Goal: Task Accomplishment & Management: Use online tool/utility

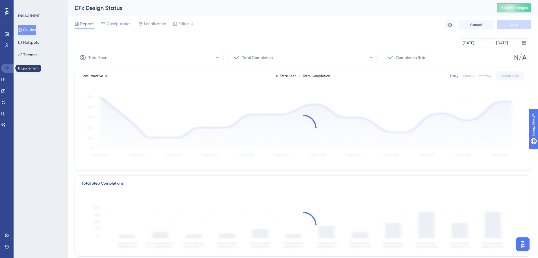
click at [3, 65] on link at bounding box center [8, 68] width 14 height 9
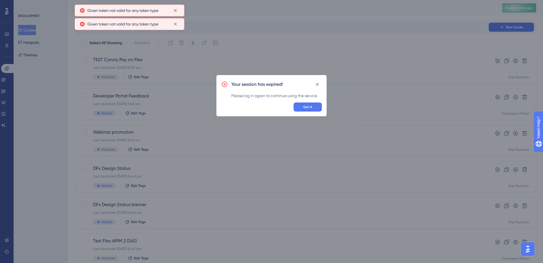
click at [307, 106] on span "Got it" at bounding box center [307, 107] width 9 height 5
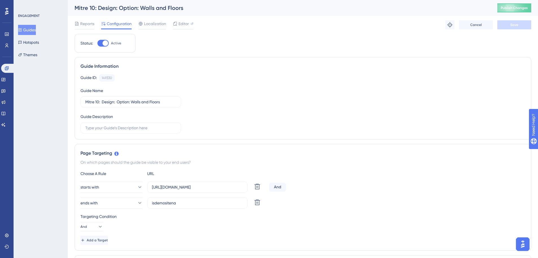
click at [32, 32] on button "Guides" at bounding box center [27, 30] width 18 height 10
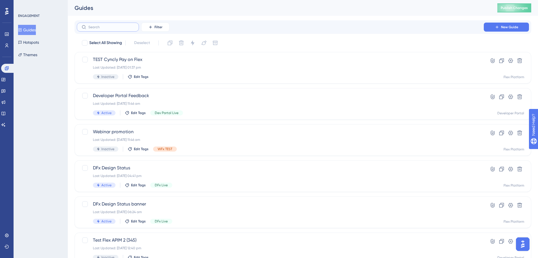
click at [123, 27] on input "text" at bounding box center [111, 27] width 46 height 4
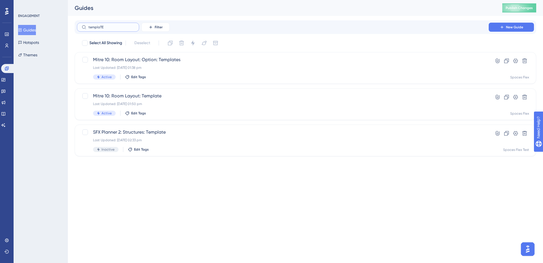
type input "templaTE"
click at [153, 99] on div "Mitre 10: Room Layout: Template Last Updated: 05 Sept 2025 01:50 pm Active Edit…" at bounding box center [282, 103] width 379 height 23
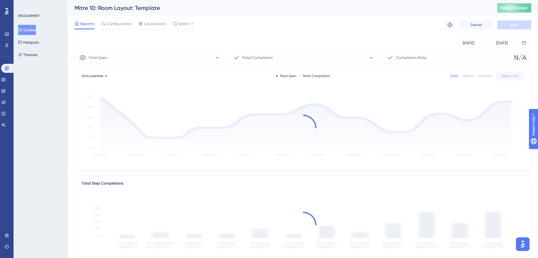
click at [119, 22] on span "Configuration" at bounding box center [119, 23] width 25 height 7
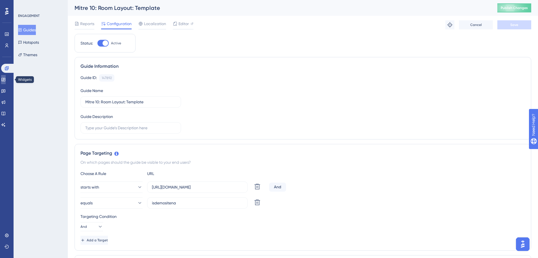
drag, startPoint x: 7, startPoint y: 80, endPoint x: 16, endPoint y: 73, distance: 10.9
click at [6, 80] on icon at bounding box center [3, 79] width 5 height 5
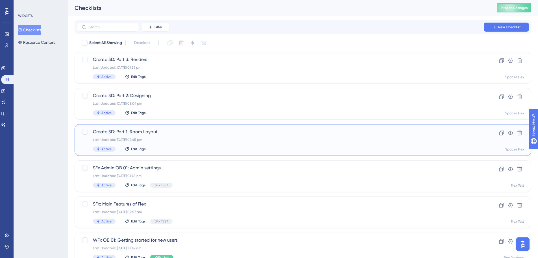
click at [129, 130] on span "Create 3D: Part 1: Room Layout" at bounding box center [280, 132] width 375 height 7
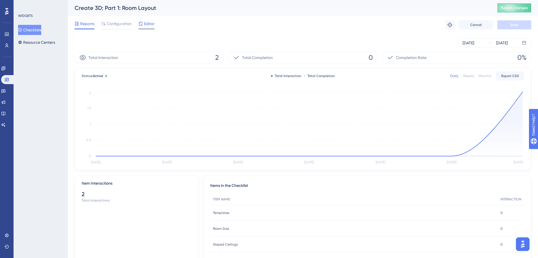
click at [145, 25] on span "Editor" at bounding box center [149, 23] width 10 height 7
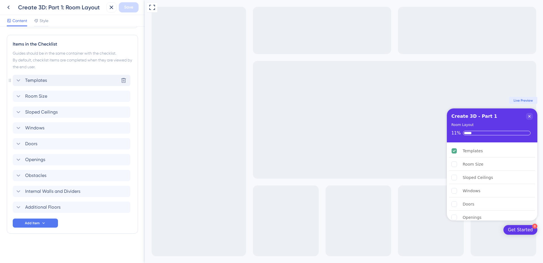
click at [18, 79] on icon at bounding box center [18, 80] width 7 height 7
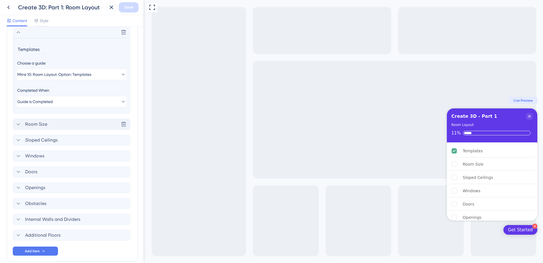
click at [19, 125] on icon at bounding box center [18, 124] width 7 height 7
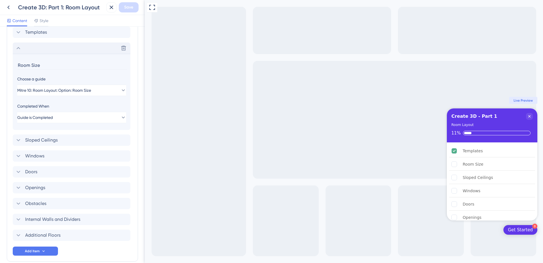
scroll to position [199, 0]
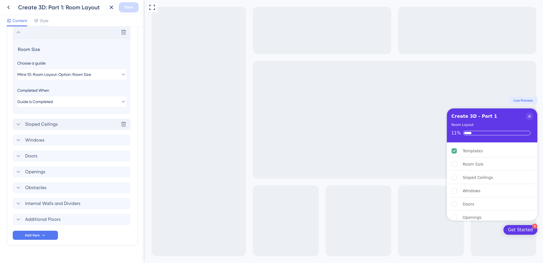
click at [19, 125] on icon at bounding box center [18, 124] width 7 height 7
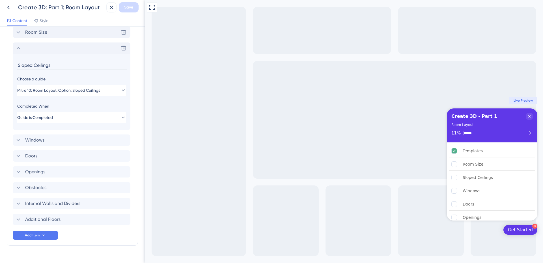
scroll to position [211, 0]
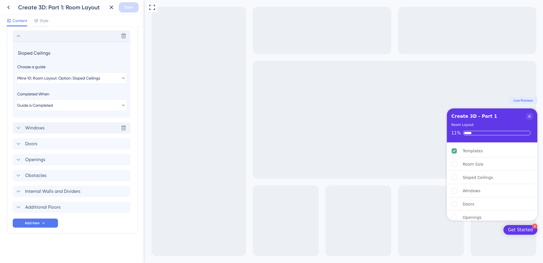
click at [19, 127] on icon at bounding box center [18, 127] width 7 height 7
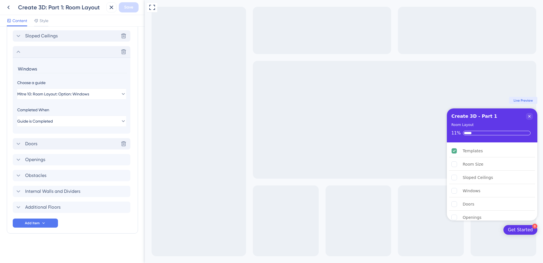
click at [16, 142] on icon at bounding box center [18, 143] width 7 height 7
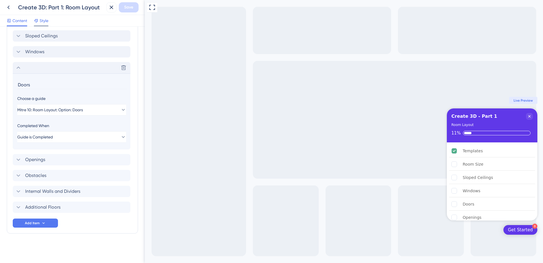
click at [44, 19] on span "Style" at bounding box center [44, 20] width 9 height 7
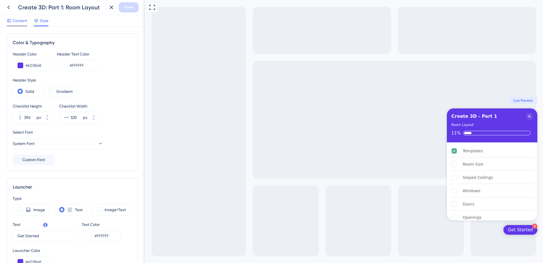
click at [16, 20] on span "Content" at bounding box center [19, 20] width 15 height 7
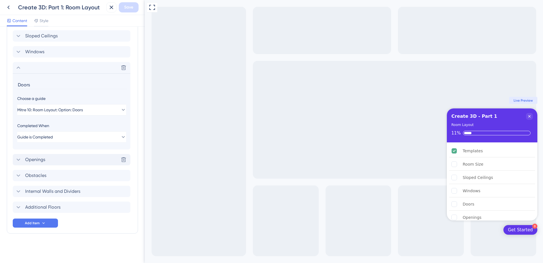
click at [40, 158] on span "Openings" at bounding box center [35, 159] width 20 height 7
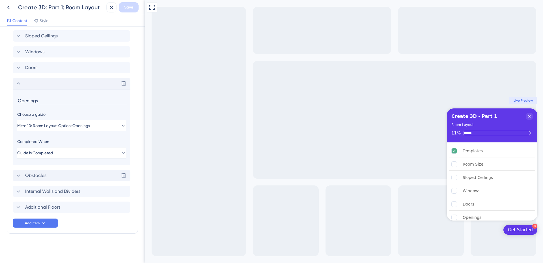
click at [36, 175] on span "Obstacles" at bounding box center [35, 175] width 21 height 7
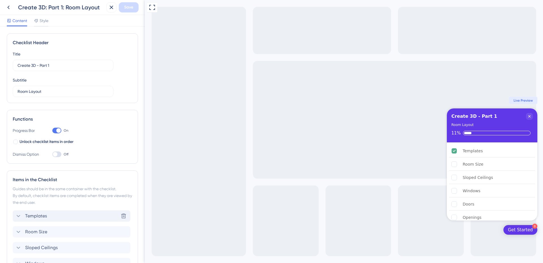
click at [18, 217] on icon at bounding box center [18, 215] width 7 height 7
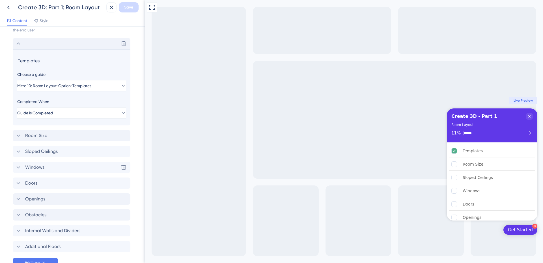
scroll to position [183, 0]
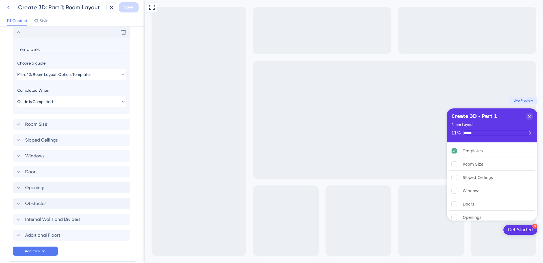
click at [6, 7] on icon at bounding box center [8, 7] width 7 height 7
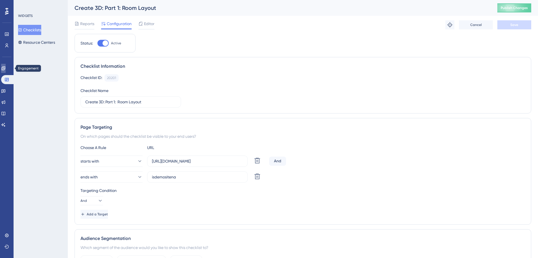
click at [6, 68] on icon at bounding box center [3, 68] width 5 height 5
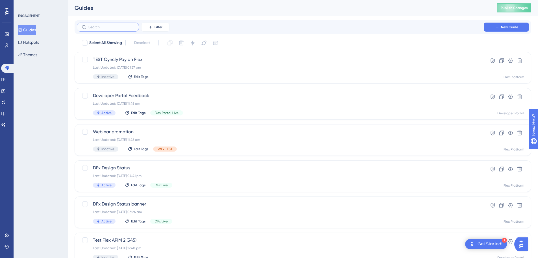
click at [114, 25] on input "text" at bounding box center [111, 27] width 46 height 4
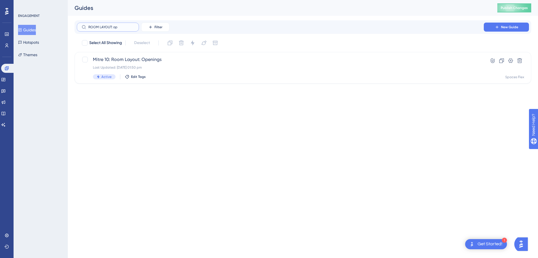
type input "ROOM LAYOUT: opt"
checkbox input "true"
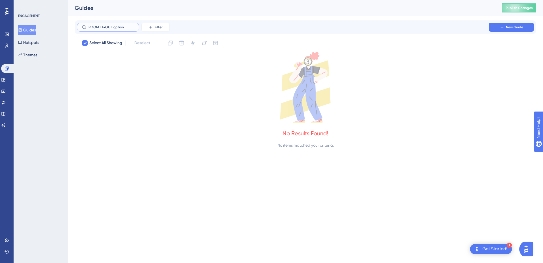
click at [114, 27] on input "ROOM LAYOUT: option" at bounding box center [111, 27] width 46 height 4
type input "te"
checkbox input "false"
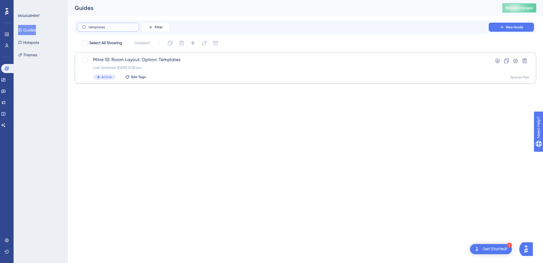
type input "templates"
click at [182, 59] on span "Mitre 10: Room Layout: Option: Templates" at bounding box center [282, 59] width 379 height 7
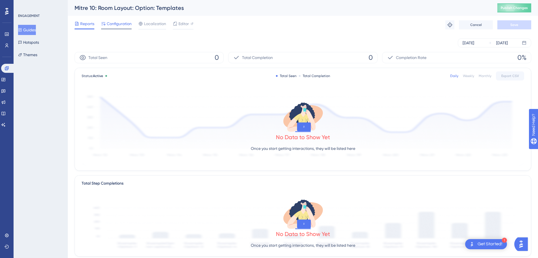
click at [118, 27] on span "Configuration" at bounding box center [119, 23] width 25 height 7
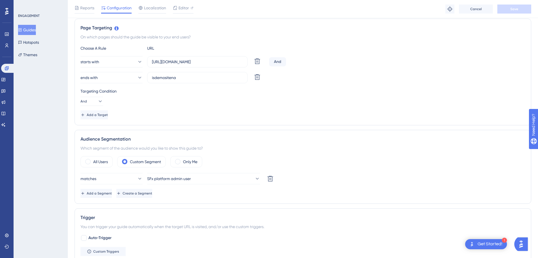
scroll to position [141, 0]
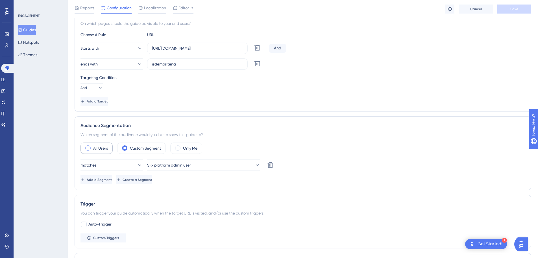
click at [88, 147] on span at bounding box center [87, 148] width 5 height 5
click at [92, 146] on input "radio" at bounding box center [92, 146] width 0 height 0
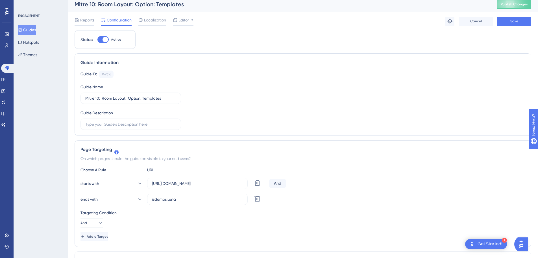
scroll to position [0, 0]
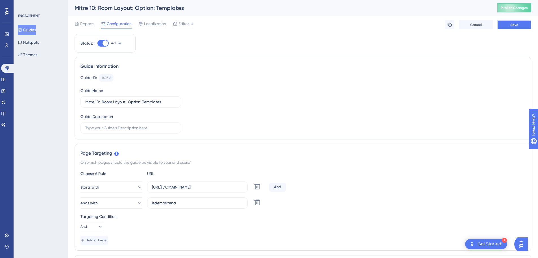
click at [522, 24] on button "Save" at bounding box center [515, 24] width 34 height 9
drag, startPoint x: 119, startPoint y: 23, endPoint x: 102, endPoint y: 24, distance: 17.2
click at [110, 24] on span "Configuration" at bounding box center [119, 23] width 25 height 7
click at [31, 28] on button "Guides" at bounding box center [27, 30] width 18 height 10
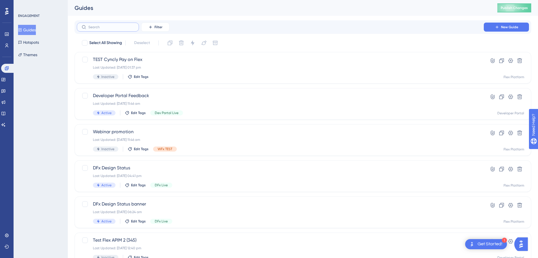
click at [112, 27] on input "text" at bounding box center [111, 27] width 46 height 4
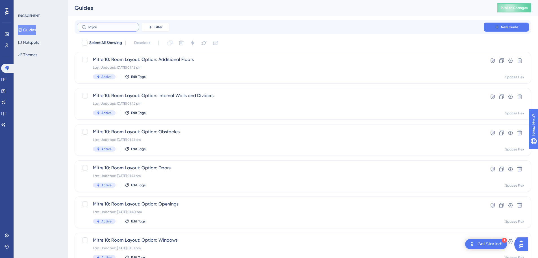
type input "layour"
checkbox input "true"
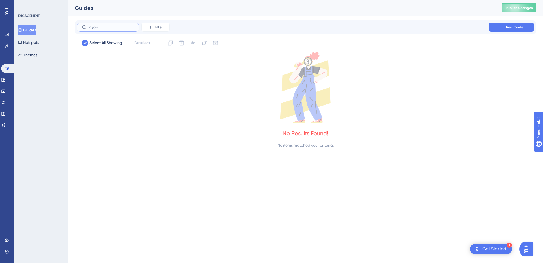
type input "layou"
checkbox input "false"
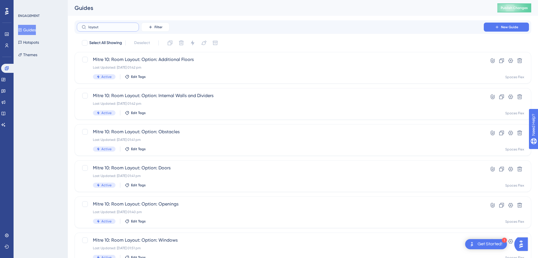
type input "layouts"
checkbox input "true"
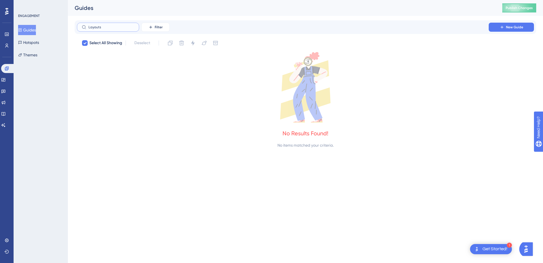
type input "Layout"
checkbox input "false"
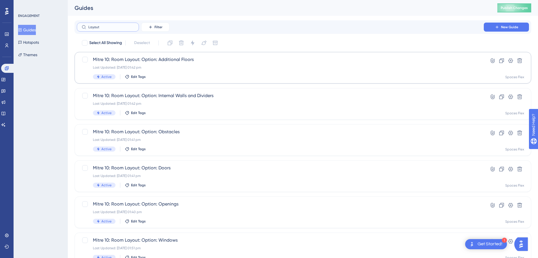
type input "Layout"
click at [175, 65] on div "Mitre 10: Room Layout: Option: Additional Floors Last Updated: 05 Sept 2025 01:…" at bounding box center [280, 67] width 375 height 23
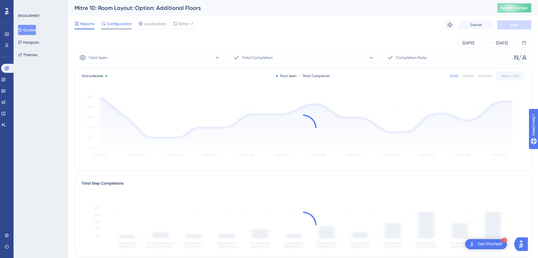
click at [113, 20] on span "Configuration" at bounding box center [119, 23] width 25 height 7
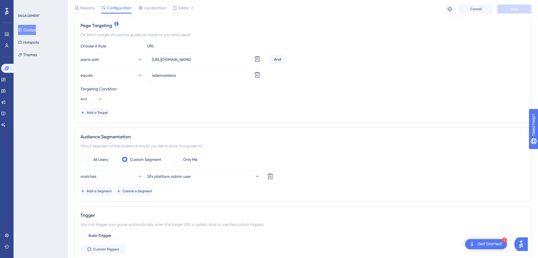
scroll to position [141, 0]
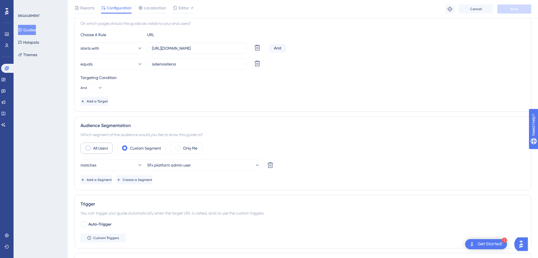
click at [89, 149] on span at bounding box center [87, 148] width 5 height 5
click at [92, 146] on input "radio" at bounding box center [92, 146] width 0 height 0
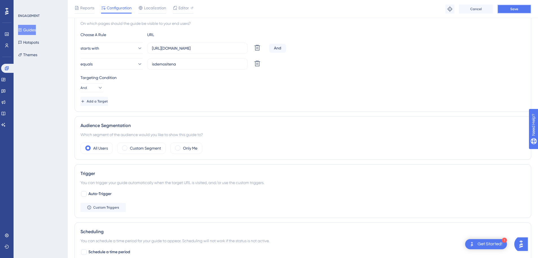
click at [515, 10] on span "Save" at bounding box center [515, 9] width 8 height 5
click at [34, 29] on button "Guides" at bounding box center [27, 30] width 18 height 10
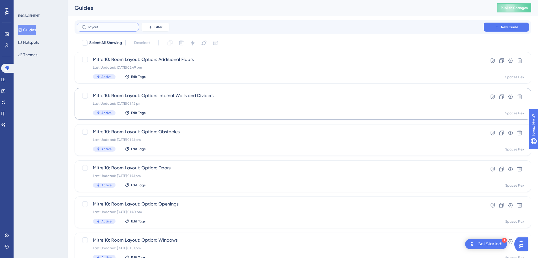
type input "layout"
click at [189, 96] on span "Mitre 10: Room Layout: Option: Internal Walls and Dividers" at bounding box center [280, 95] width 375 height 7
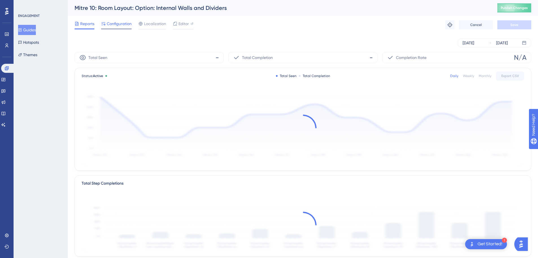
click at [114, 22] on span "Configuration" at bounding box center [119, 23] width 25 height 7
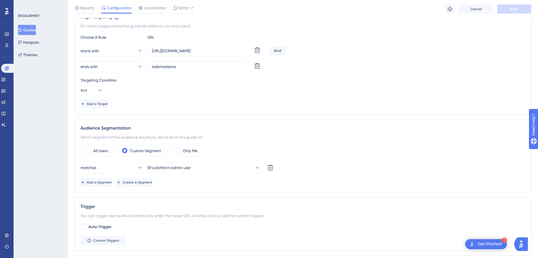
scroll to position [141, 0]
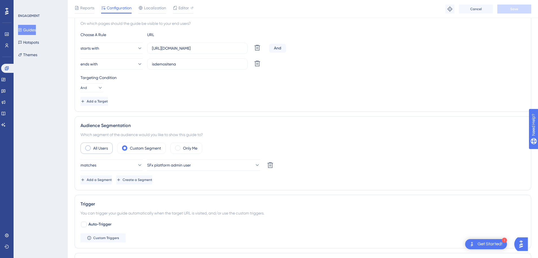
click at [87, 149] on span at bounding box center [87, 148] width 5 height 5
click at [92, 146] on input "radio" at bounding box center [92, 146] width 0 height 0
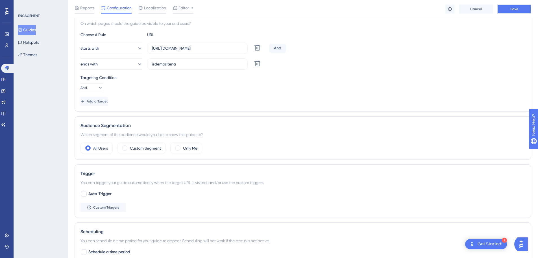
click at [522, 6] on button "Save" at bounding box center [515, 9] width 34 height 9
click at [32, 28] on button "Guides" at bounding box center [27, 30] width 18 height 10
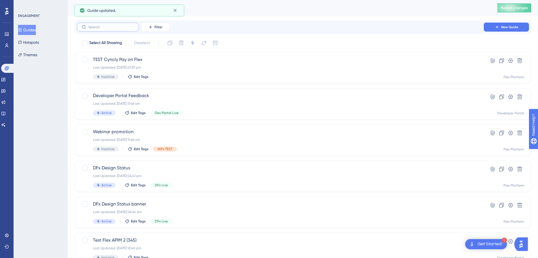
click at [110, 25] on input "text" at bounding box center [111, 27] width 46 height 4
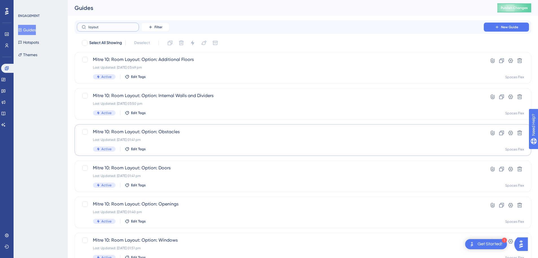
type input "layout"
click at [175, 133] on span "Mitre 10: Room Layout: Option: Obstacles" at bounding box center [280, 132] width 375 height 7
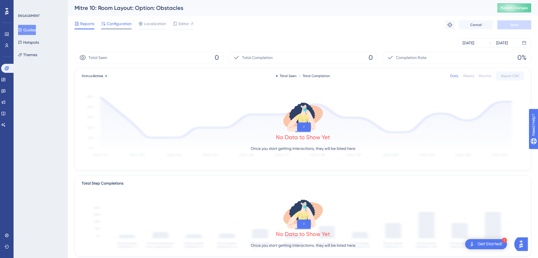
click at [120, 23] on span "Configuration" at bounding box center [119, 23] width 25 height 7
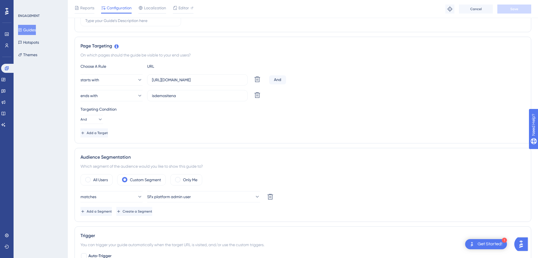
scroll to position [141, 0]
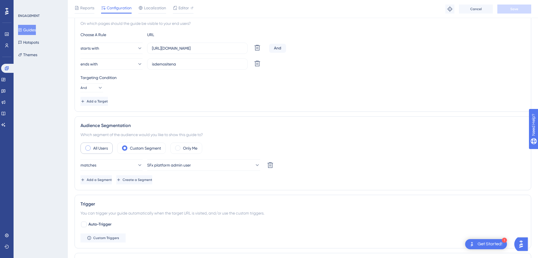
click at [90, 149] on span at bounding box center [87, 148] width 5 height 5
click at [92, 146] on input "radio" at bounding box center [92, 146] width 0 height 0
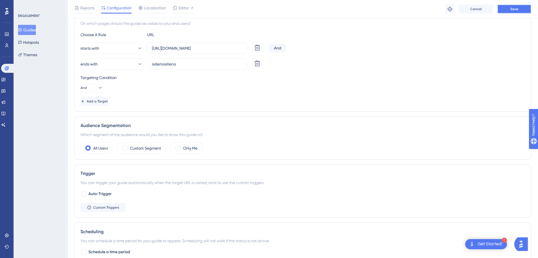
click at [513, 12] on button "Save" at bounding box center [515, 9] width 34 height 9
click at [36, 29] on button "Guides" at bounding box center [27, 30] width 18 height 10
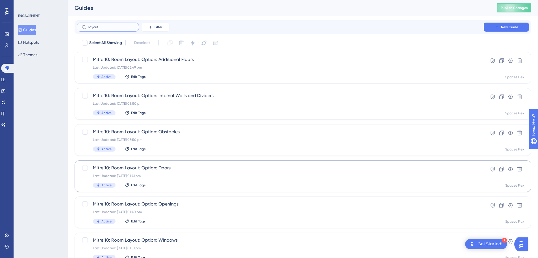
type input "layout"
click at [181, 178] on div "Last Updated: 05 Sept 2025 01:41 pm" at bounding box center [280, 176] width 375 height 5
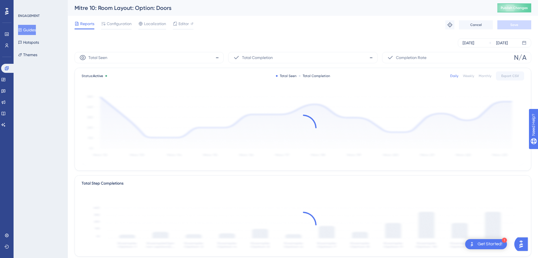
click at [125, 20] on div "Reports Configuration Localization Editor Troubleshoot Cancel Save" at bounding box center [303, 25] width 457 height 18
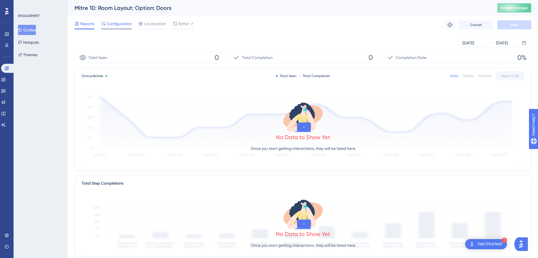
click at [121, 23] on span "Configuration" at bounding box center [119, 23] width 25 height 7
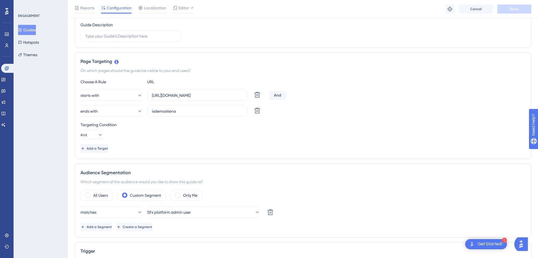
scroll to position [188, 0]
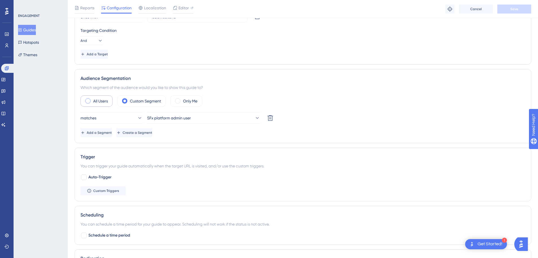
click at [92, 100] on div "All Users" at bounding box center [97, 101] width 32 height 11
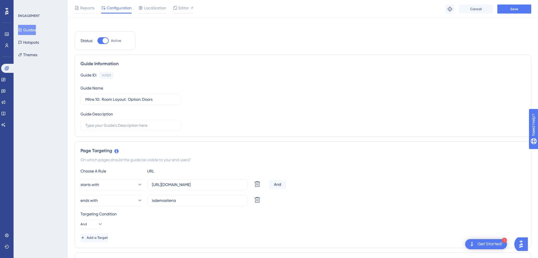
scroll to position [0, 0]
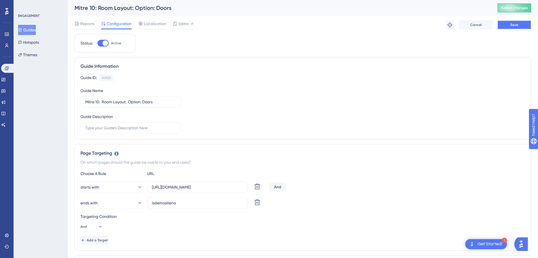
click at [514, 24] on span "Save" at bounding box center [515, 25] width 8 height 5
click at [175, 9] on icon at bounding box center [175, 11] width 6 height 6
click at [33, 30] on button "Guides" at bounding box center [27, 30] width 18 height 10
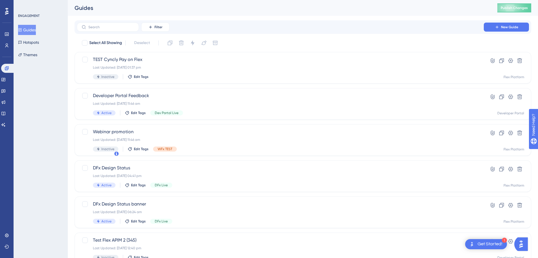
click at [114, 25] on label at bounding box center [108, 27] width 62 height 9
click at [114, 25] on input "text" at bounding box center [111, 27] width 46 height 4
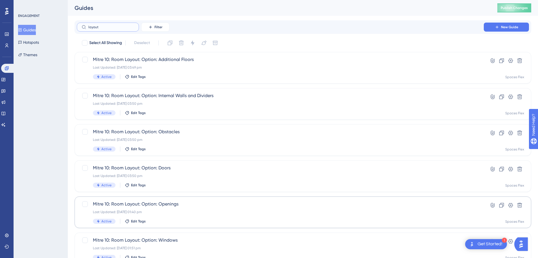
type input "layout"
click at [188, 210] on div "Mitre 10: Room Layout: Option: Openings Last Updated: 05 Sept 2025 01:40 pm Act…" at bounding box center [280, 212] width 375 height 23
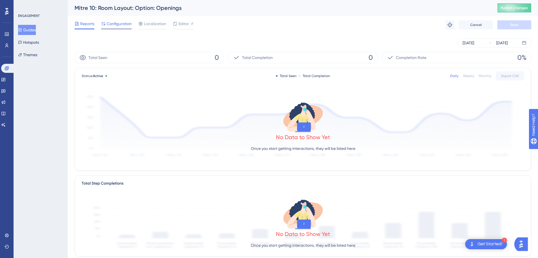
click at [117, 23] on span "Configuration" at bounding box center [119, 23] width 25 height 7
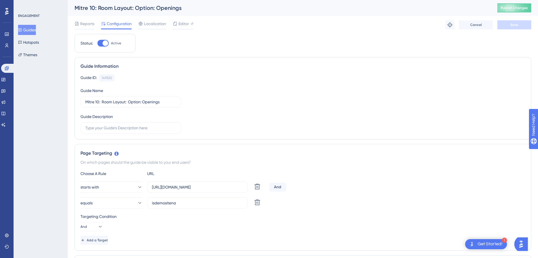
scroll to position [188, 0]
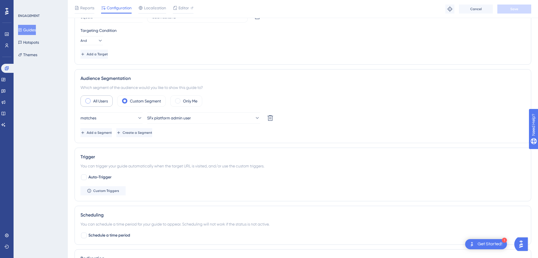
click at [87, 99] on span at bounding box center [87, 100] width 5 height 5
click at [92, 99] on input "radio" at bounding box center [92, 99] width 0 height 0
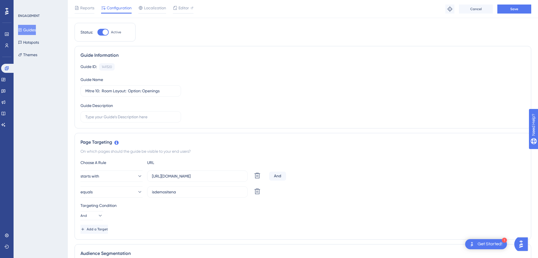
scroll to position [0, 0]
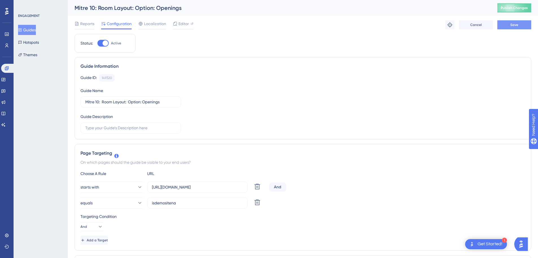
click at [517, 25] on span "Save" at bounding box center [515, 25] width 8 height 5
click at [177, 12] on icon at bounding box center [175, 11] width 6 height 6
click at [33, 28] on button "Guides" at bounding box center [27, 30] width 18 height 10
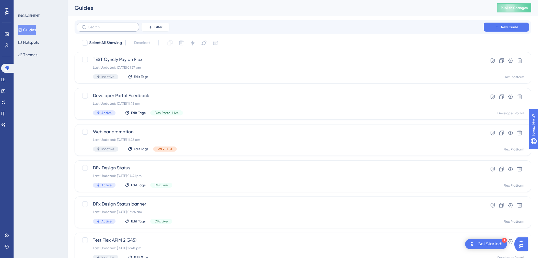
click at [107, 29] on label at bounding box center [108, 27] width 62 height 9
click at [107, 29] on input "text" at bounding box center [111, 27] width 46 height 4
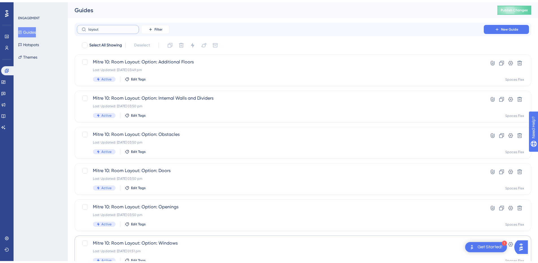
scroll to position [47, 0]
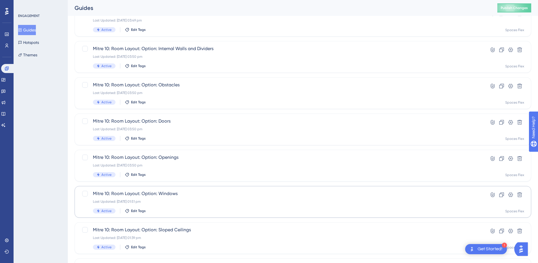
type input "layout"
click at [189, 201] on div "Last Updated: 05 Sept 2025 01:51 pm" at bounding box center [280, 201] width 375 height 5
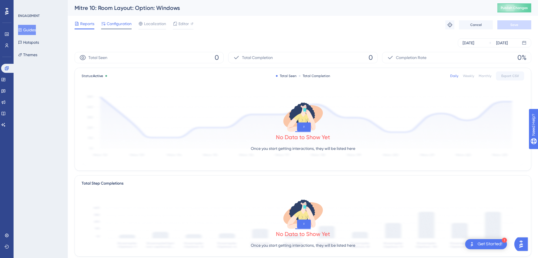
click at [116, 26] on span "Configuration" at bounding box center [119, 23] width 25 height 7
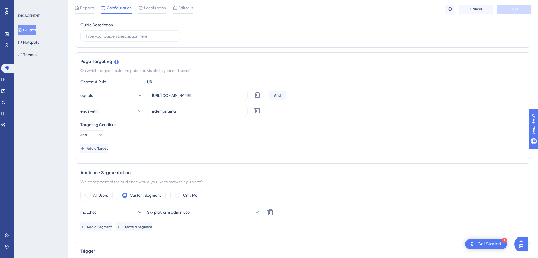
scroll to position [188, 0]
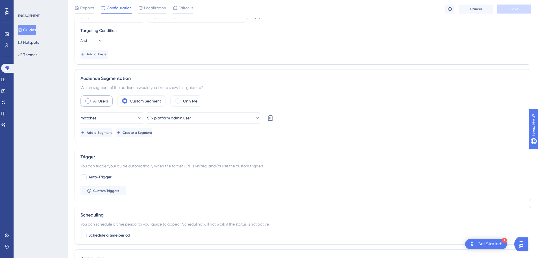
click at [93, 99] on div "All Users" at bounding box center [97, 101] width 32 height 11
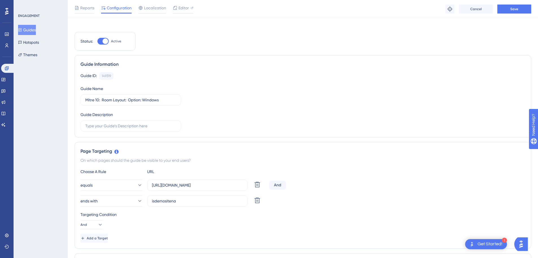
scroll to position [0, 0]
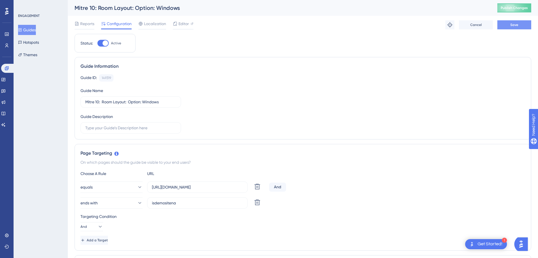
click at [518, 25] on span "Save" at bounding box center [515, 25] width 8 height 5
click at [36, 30] on button "Guides" at bounding box center [27, 30] width 18 height 10
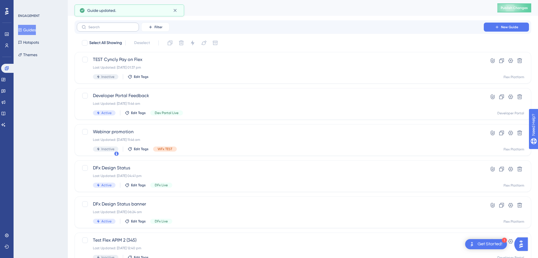
click at [124, 29] on label at bounding box center [108, 27] width 62 height 9
click at [124, 29] on input "text" at bounding box center [111, 27] width 46 height 4
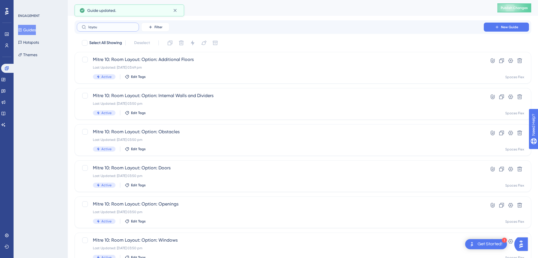
type input "layout"
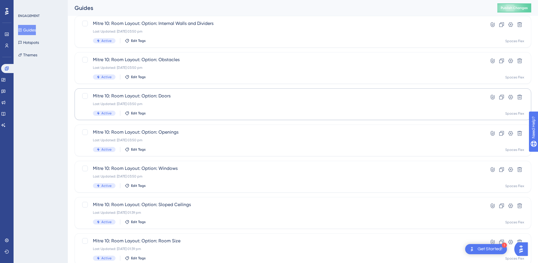
scroll to position [94, 0]
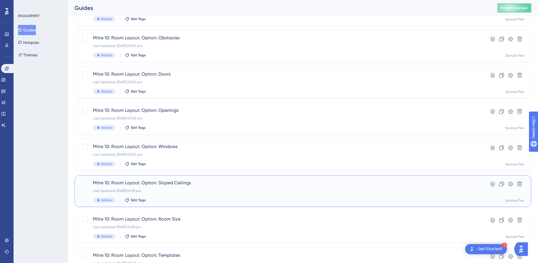
click at [209, 189] on div "Last Updated: 05 Sept 2025 01:39 pm" at bounding box center [280, 190] width 375 height 5
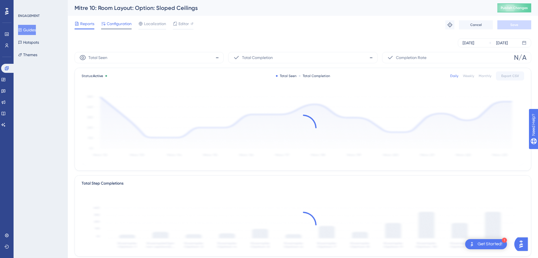
click at [118, 23] on span "Configuration" at bounding box center [119, 23] width 25 height 7
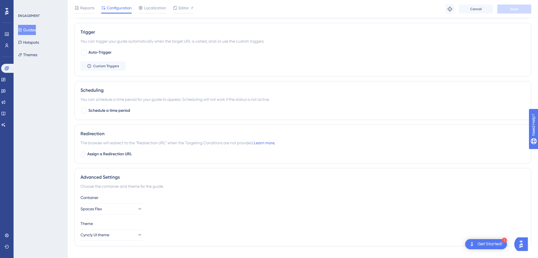
scroll to position [181, 0]
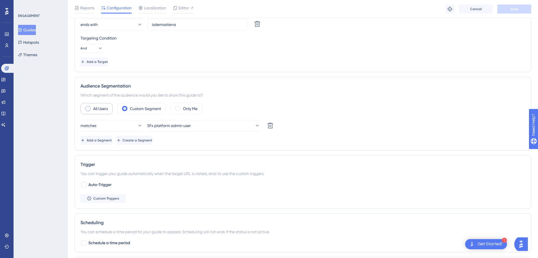
click at [104, 110] on label "All Users" at bounding box center [100, 108] width 15 height 7
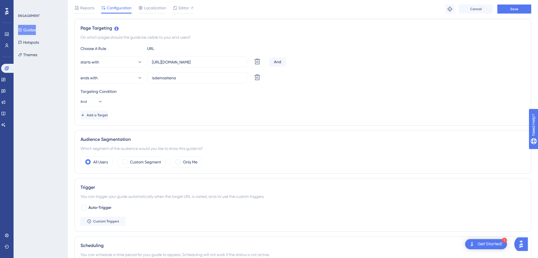
scroll to position [0, 0]
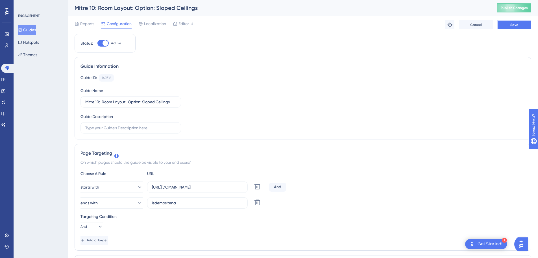
click at [512, 25] on span "Save" at bounding box center [515, 25] width 8 height 5
click at [32, 28] on button "Guides" at bounding box center [27, 30] width 18 height 10
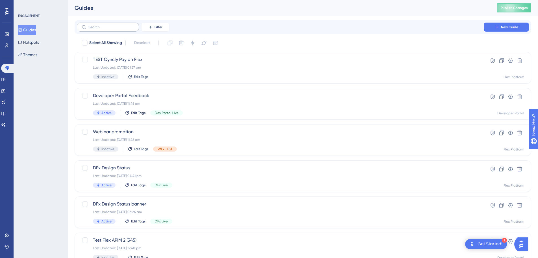
click at [104, 30] on label at bounding box center [108, 27] width 62 height 9
click at [104, 29] on input "text" at bounding box center [111, 27] width 46 height 4
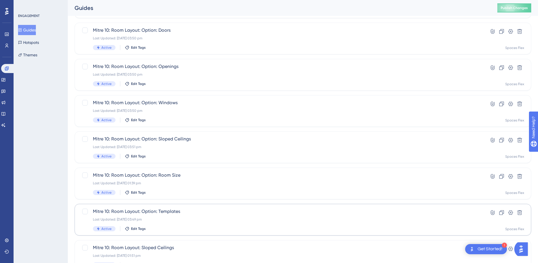
scroll to position [141, 0]
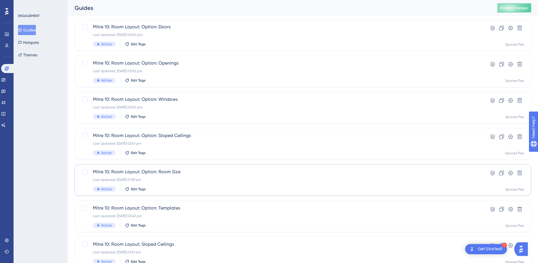
type input "layout"
click at [192, 177] on div "Last Updated: 05 Sept 2025 01:39 pm" at bounding box center [280, 179] width 375 height 5
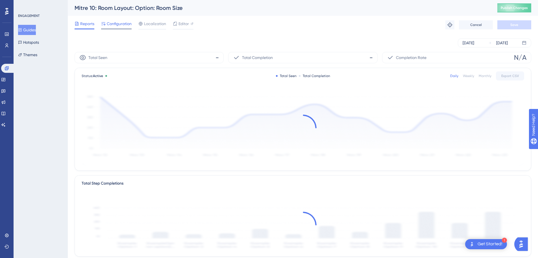
click at [119, 22] on span "Configuration" at bounding box center [119, 23] width 25 height 7
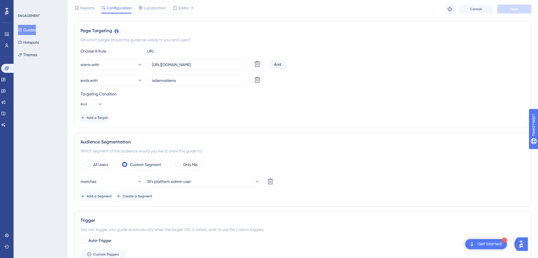
scroll to position [141, 0]
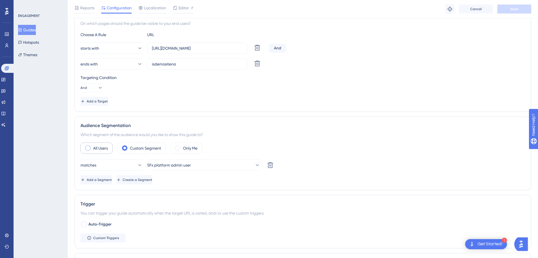
click at [92, 148] on div "All Users" at bounding box center [97, 148] width 32 height 11
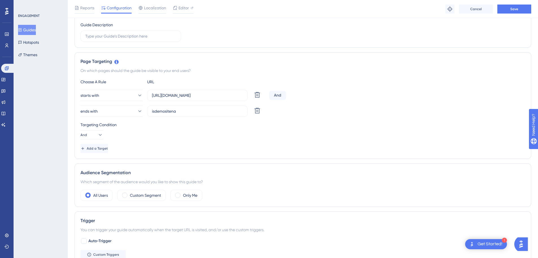
scroll to position [0, 0]
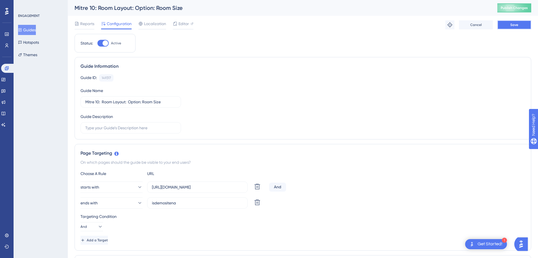
click at [508, 25] on button "Save" at bounding box center [515, 24] width 34 height 9
click at [32, 31] on button "Guides" at bounding box center [27, 30] width 18 height 10
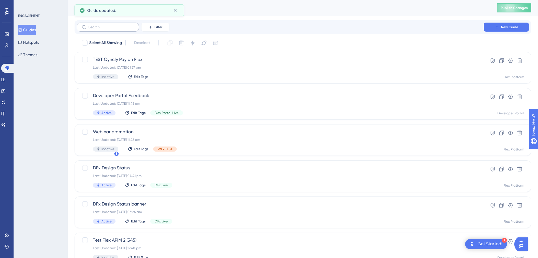
click at [118, 31] on label at bounding box center [108, 27] width 62 height 9
click at [118, 29] on input "text" at bounding box center [111, 27] width 46 height 4
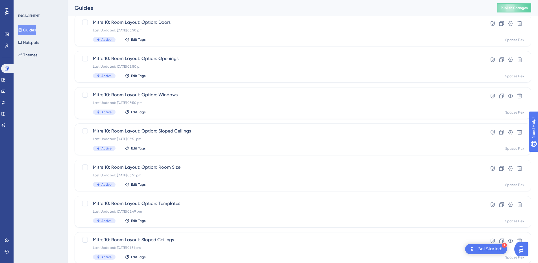
scroll to position [176, 0]
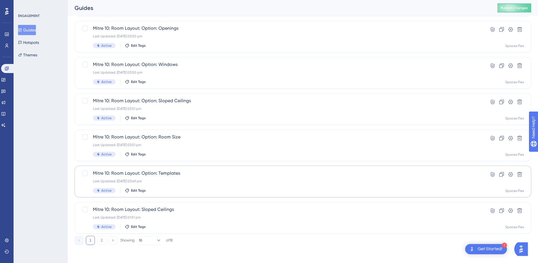
type input "layout"
click at [174, 187] on div "Mitre 10: Room Layout: Option: Templates Last Updated: 05 Sept 2025 03:49 pm Ac…" at bounding box center [280, 181] width 375 height 23
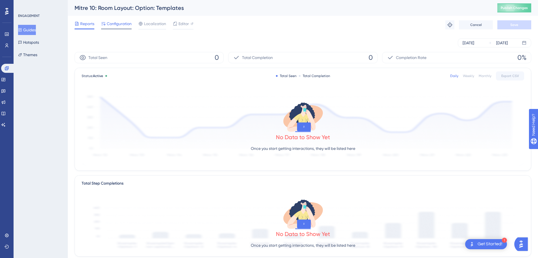
click at [123, 23] on span "Configuration" at bounding box center [119, 23] width 25 height 7
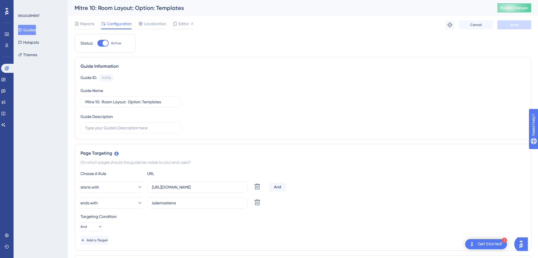
click at [31, 29] on button "Guides" at bounding box center [27, 30] width 18 height 10
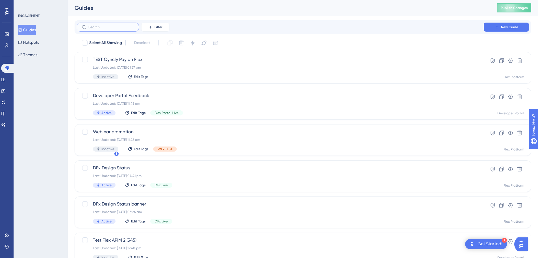
click at [109, 26] on input "text" at bounding box center [111, 27] width 46 height 4
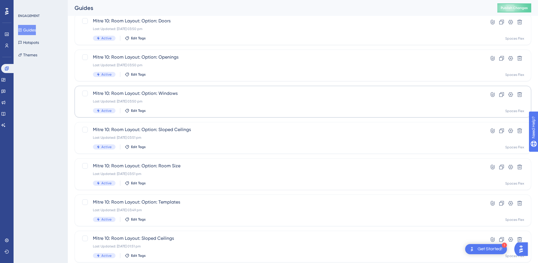
scroll to position [176, 0]
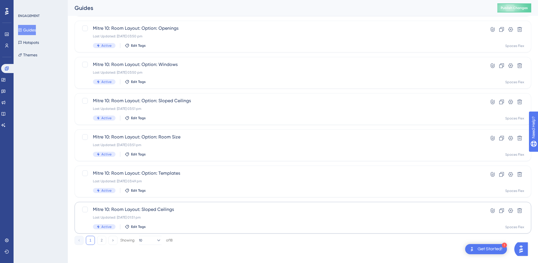
type input "layout"
click at [169, 206] on span "Mitre 10: Room Layout: Sloped Ceilings" at bounding box center [280, 209] width 375 height 7
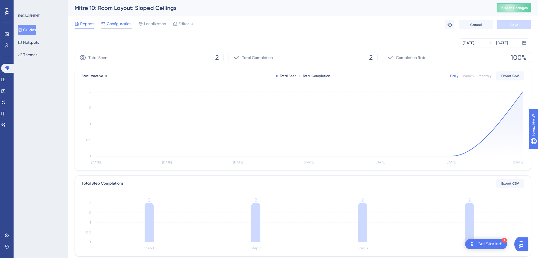
click at [117, 23] on span "Configuration" at bounding box center [119, 23] width 25 height 7
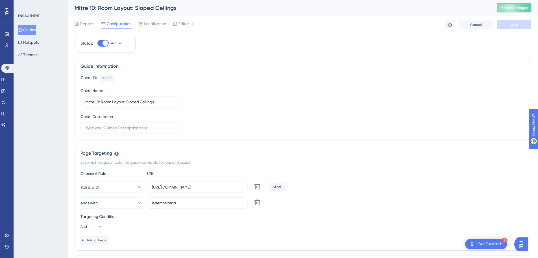
click at [30, 31] on button "Guides" at bounding box center [27, 30] width 18 height 10
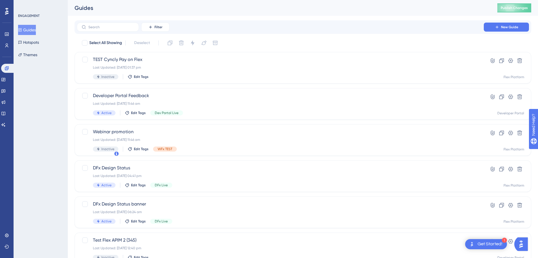
click at [109, 29] on label at bounding box center [108, 27] width 62 height 9
click at [109, 29] on input "text" at bounding box center [111, 27] width 46 height 4
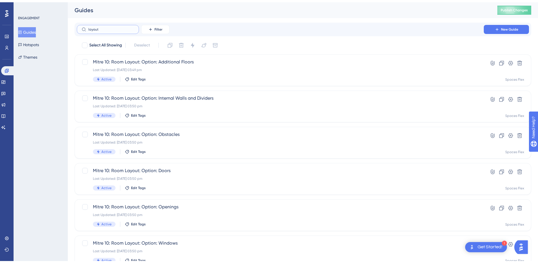
scroll to position [176, 0]
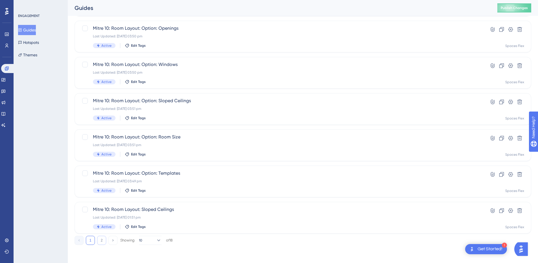
type input "layout"
click at [101, 240] on button "2" at bounding box center [101, 239] width 9 height 9
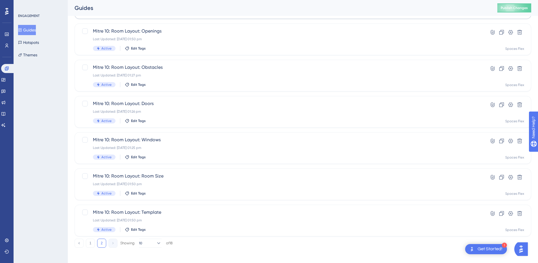
scroll to position [104, 0]
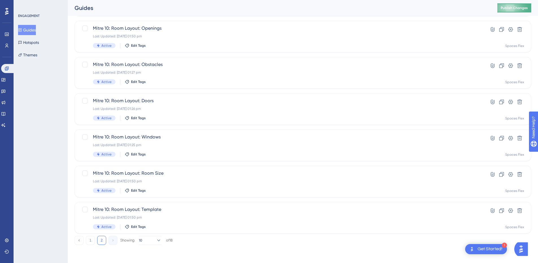
click at [516, 6] on span "Publish Changes" at bounding box center [514, 8] width 27 height 5
